Goal: Transaction & Acquisition: Purchase product/service

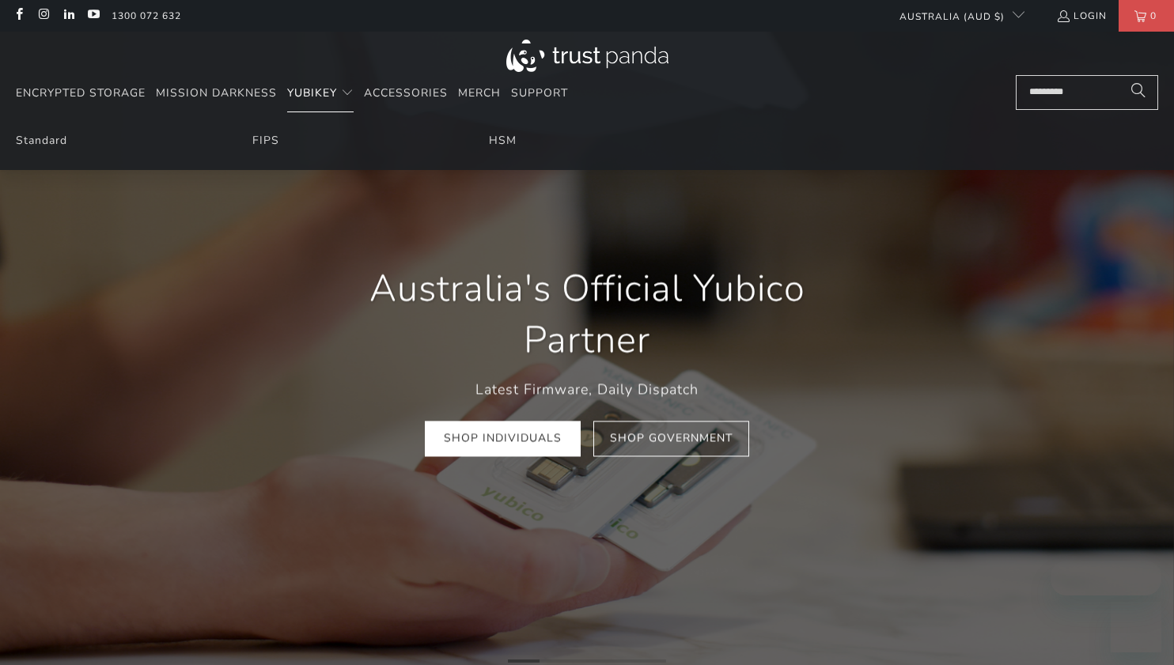
click at [303, 95] on span "YubiKey" at bounding box center [312, 92] width 50 height 15
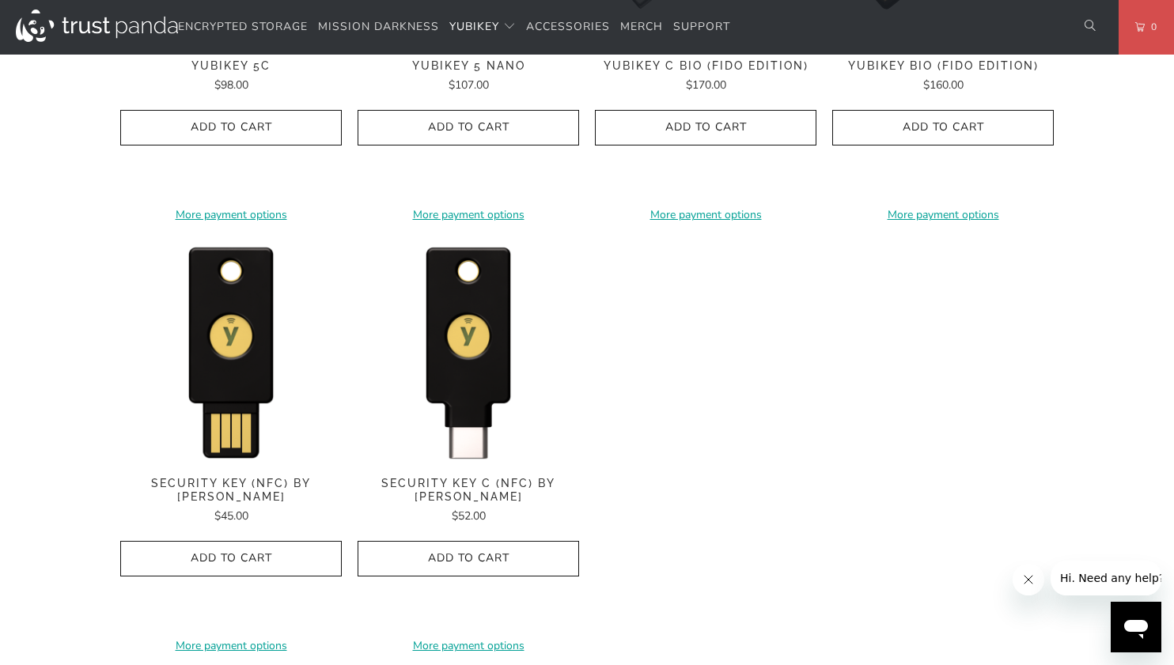
scroll to position [1503, 0]
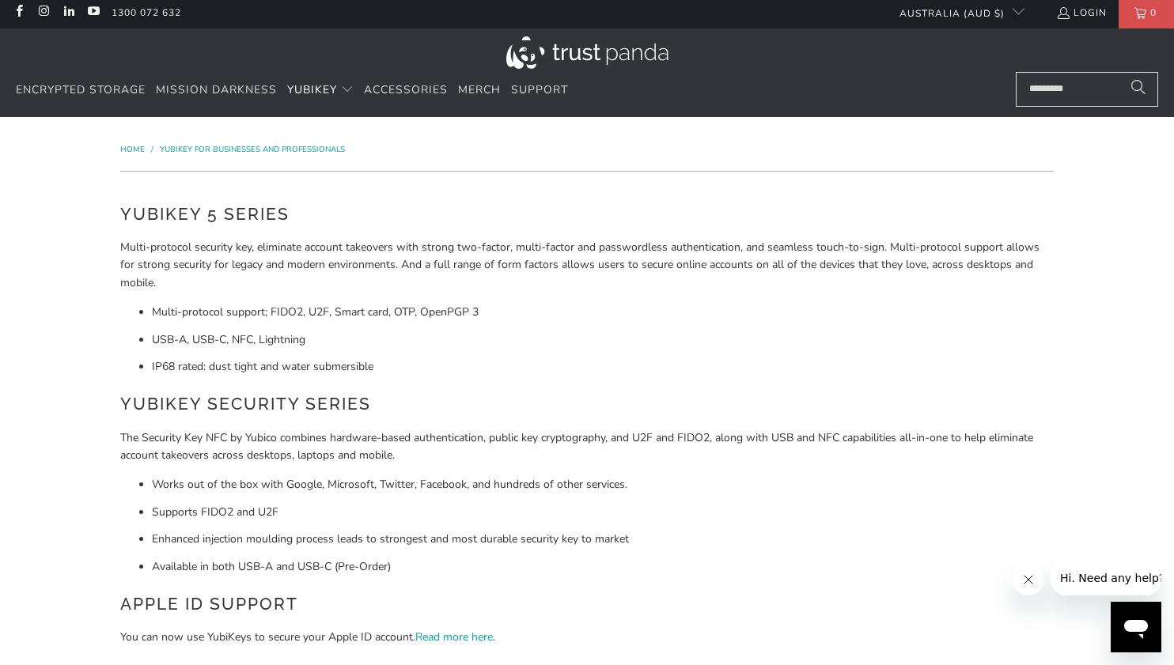
scroll to position [0, 0]
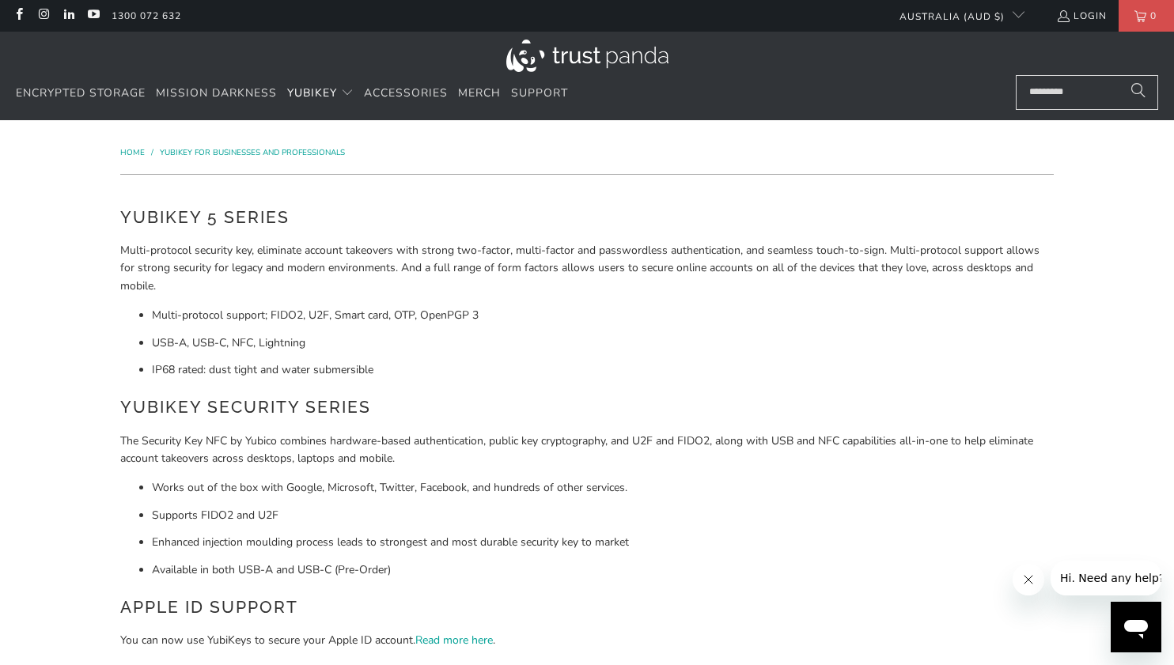
click at [609, 310] on li "Multi-protocol support; FIDO2, U2F, Smart card, OTP, OpenPGP 3" at bounding box center [603, 315] width 902 height 17
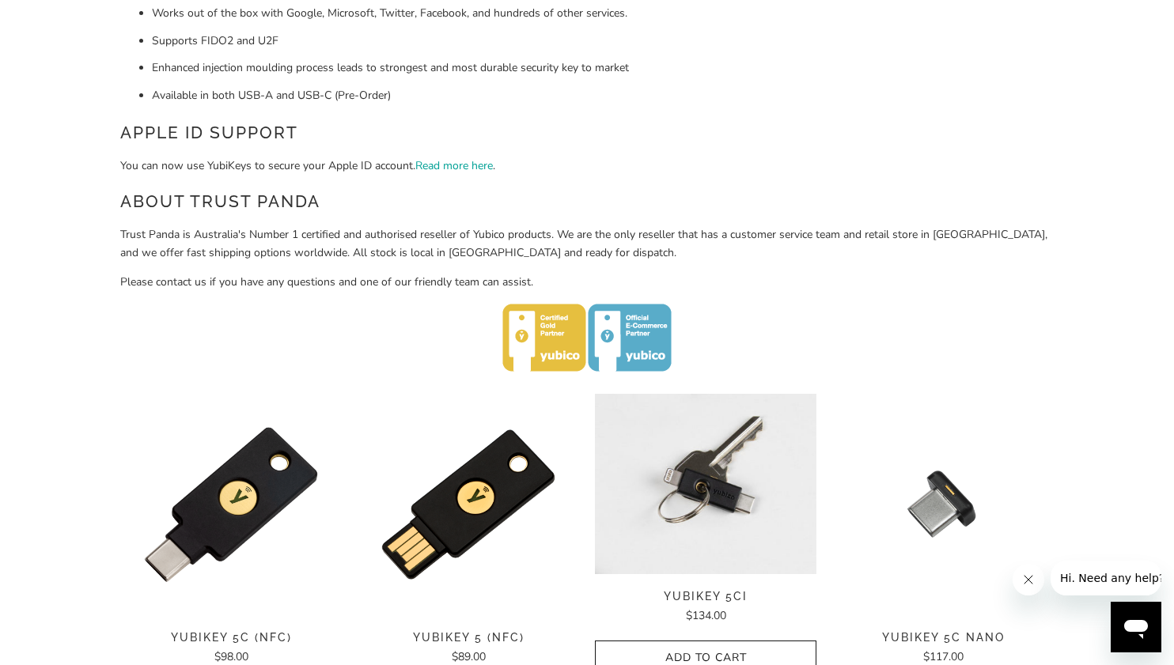
scroll to position [870, 0]
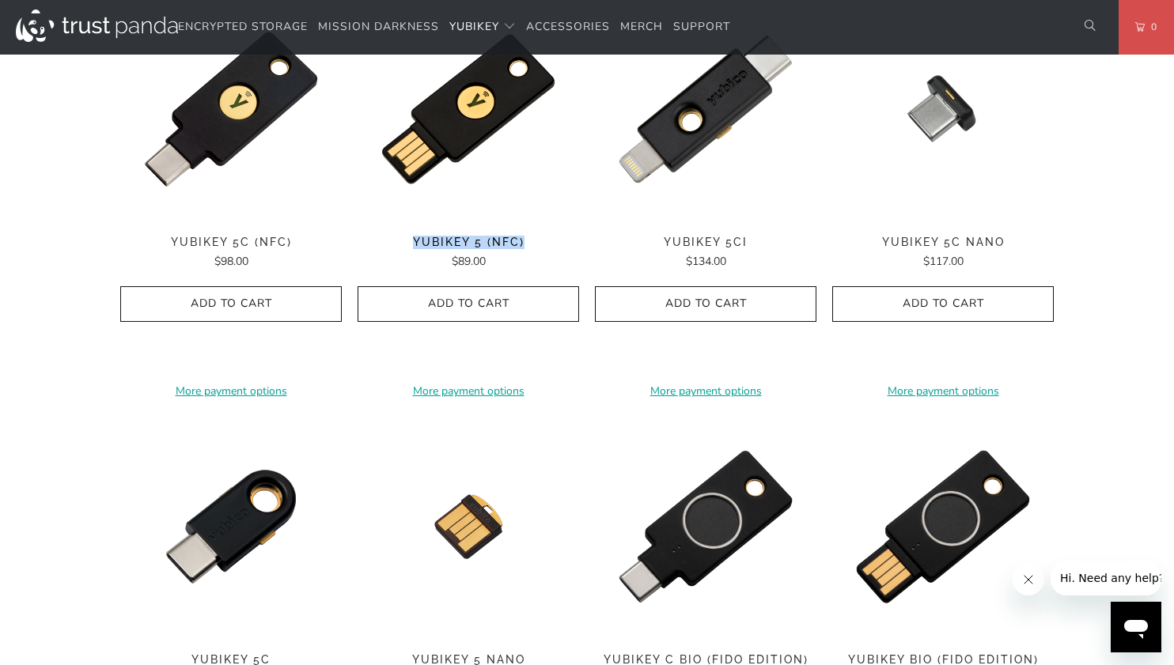
drag, startPoint x: 436, startPoint y: 240, endPoint x: 463, endPoint y: 96, distance: 147.2
click at [537, 236] on div "**********" at bounding box center [468, 197] width 221 height 398
copy span "YubiKey 5 (NFC)"
